Goal: Check status: Check status

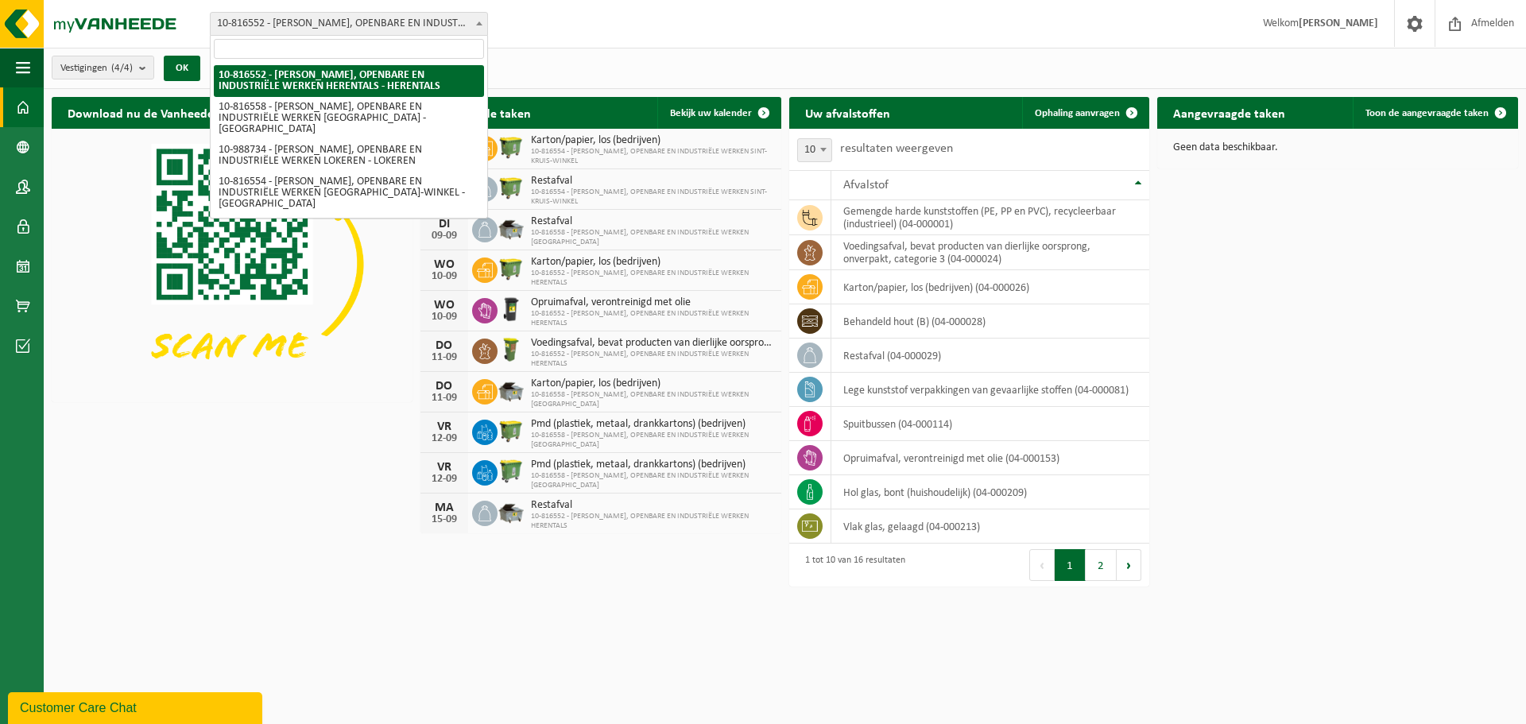
click at [476, 21] on b at bounding box center [479, 23] width 6 height 4
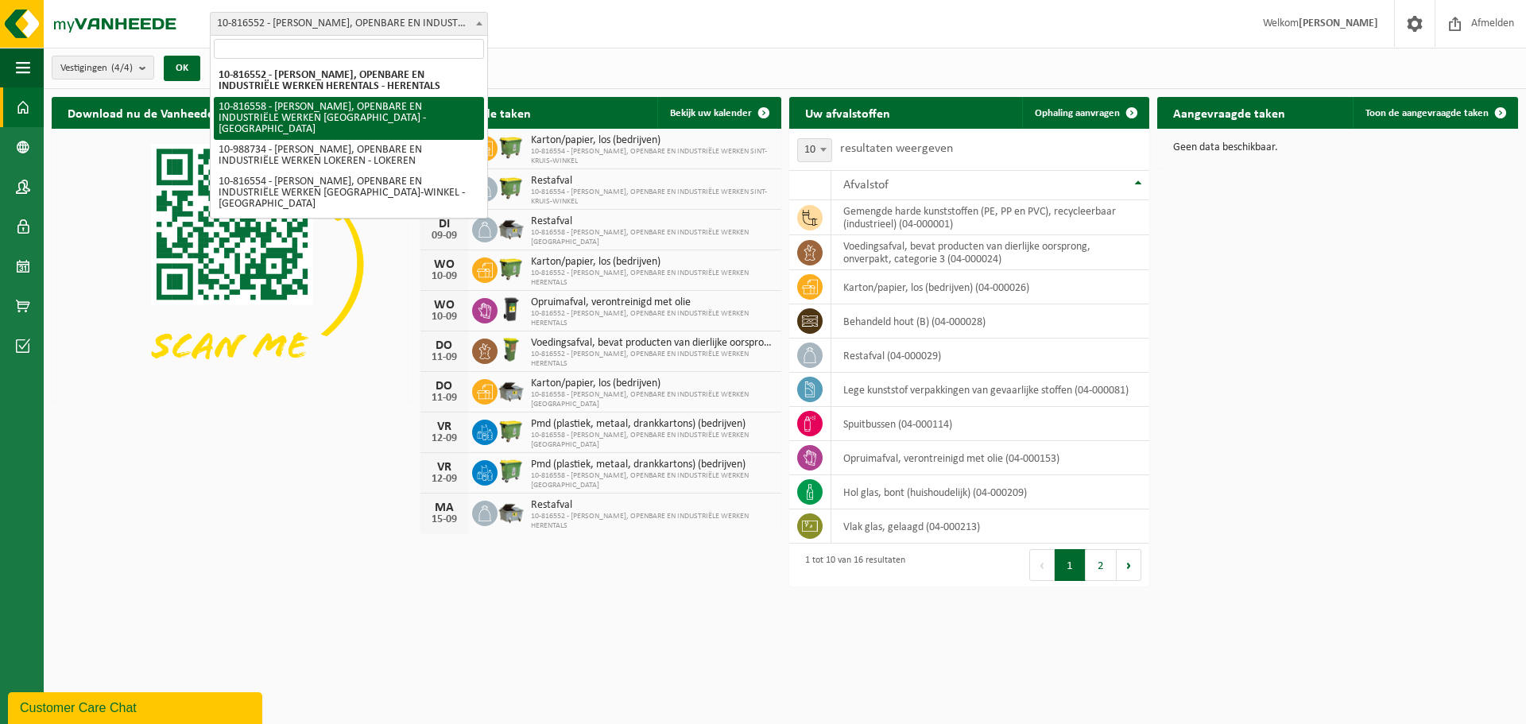
select select "38575"
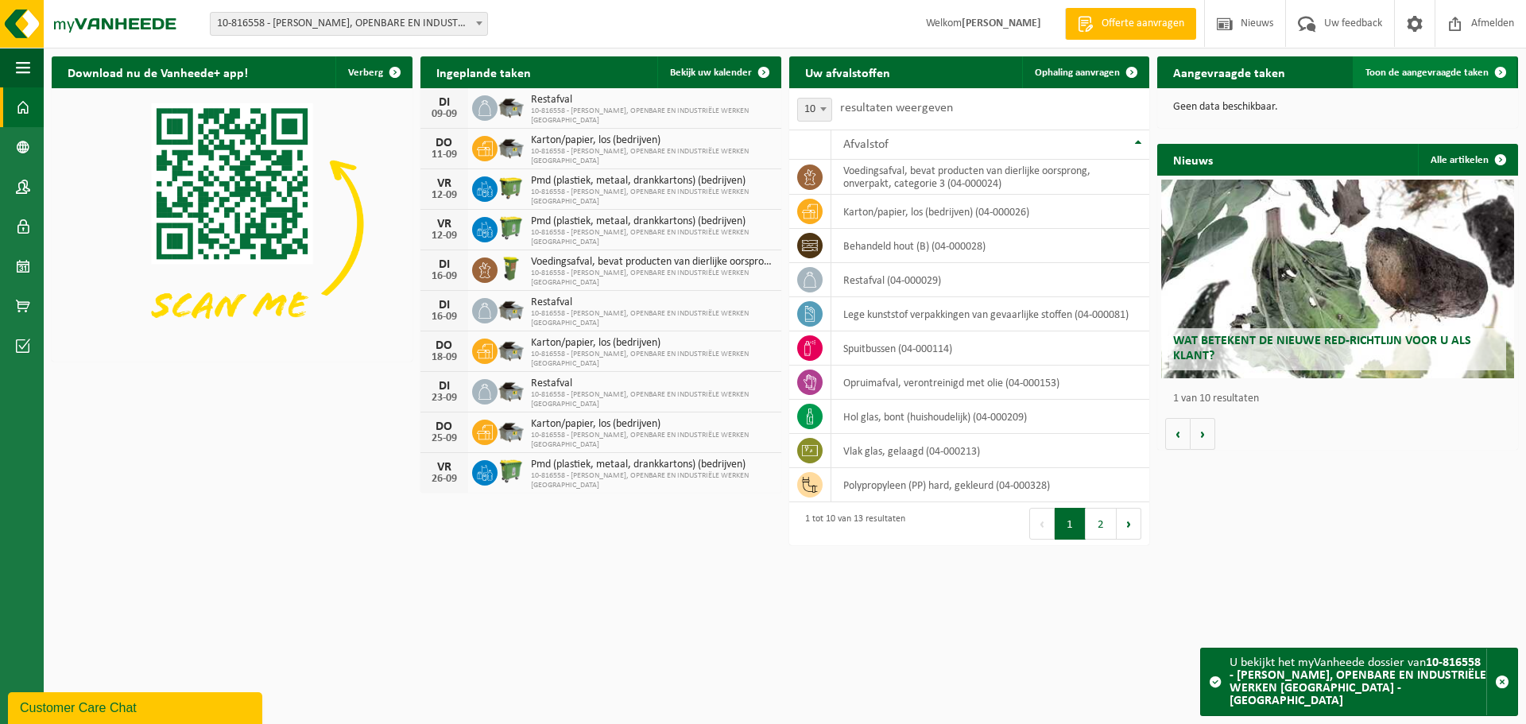
click at [1433, 72] on span "Toon de aangevraagde taken" at bounding box center [1426, 73] width 123 height 10
